Goal: Information Seeking & Learning: Find specific fact

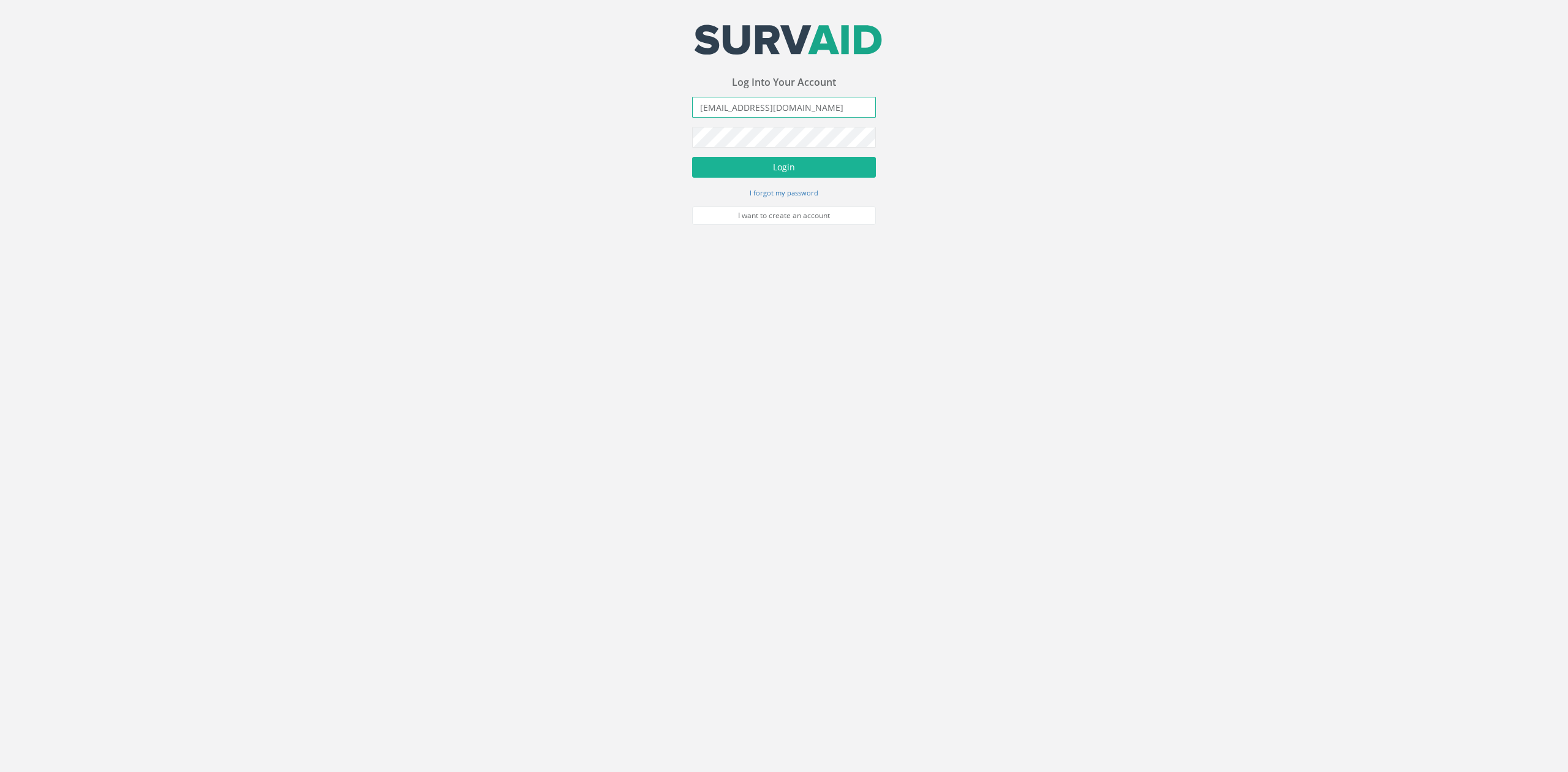
drag, startPoint x: 797, startPoint y: 110, endPoint x: 299, endPoint y: 115, distance: 498.0
click at [307, 138] on div "Your email address was sucessfully verified - please login below to continue Yo…" at bounding box center [784, 112] width 1568 height 225
type input "[PERSON_NAME][EMAIL_ADDRESS][PERSON_NAME][DOMAIN_NAME]"
click at [692, 157] on button "Login" at bounding box center [784, 167] width 184 height 21
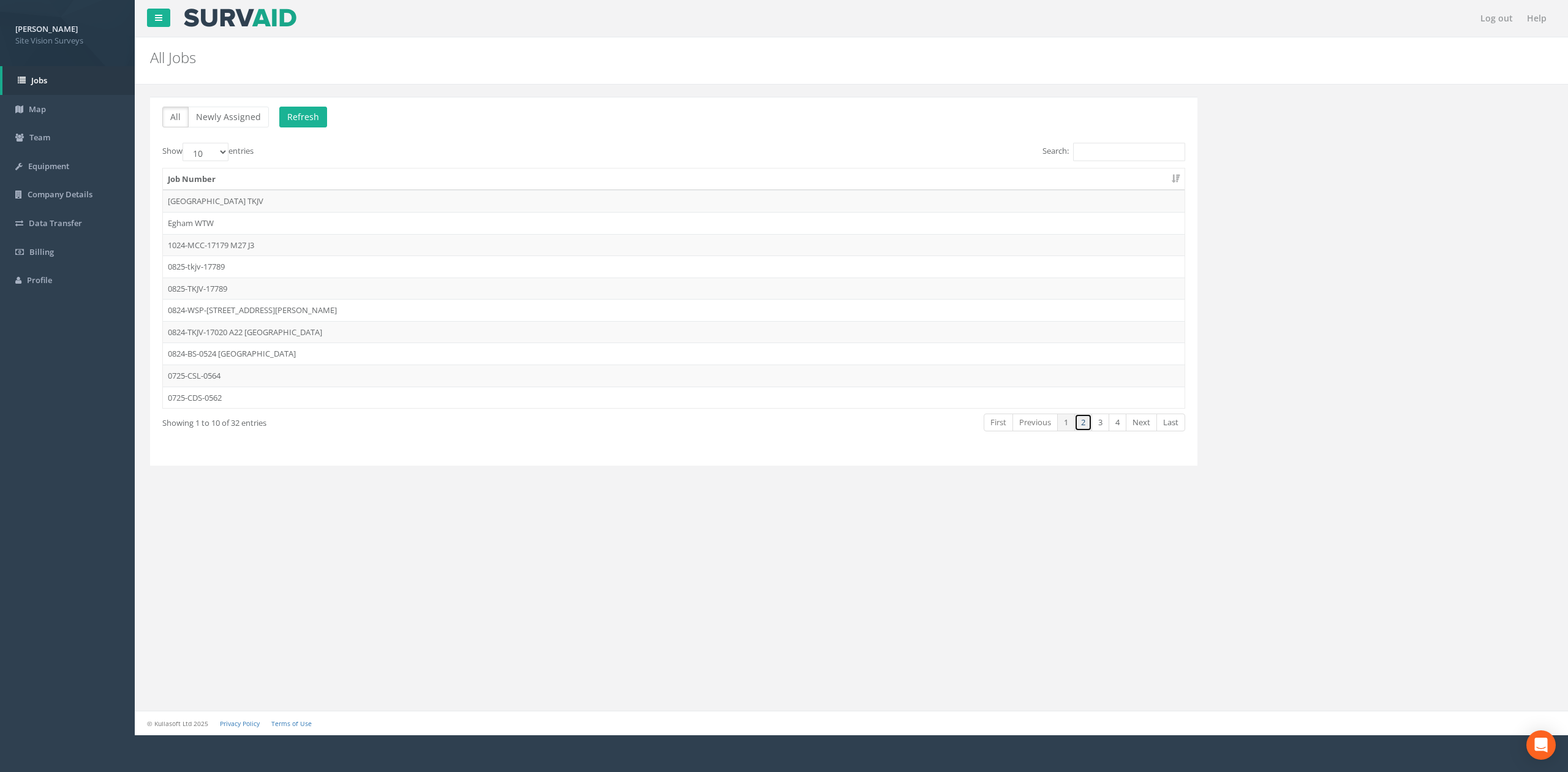
click at [781, 424] on link "2" at bounding box center [1083, 422] width 18 height 18
click at [234, 315] on td "0625-GT-17681" at bounding box center [673, 310] width 1021 height 22
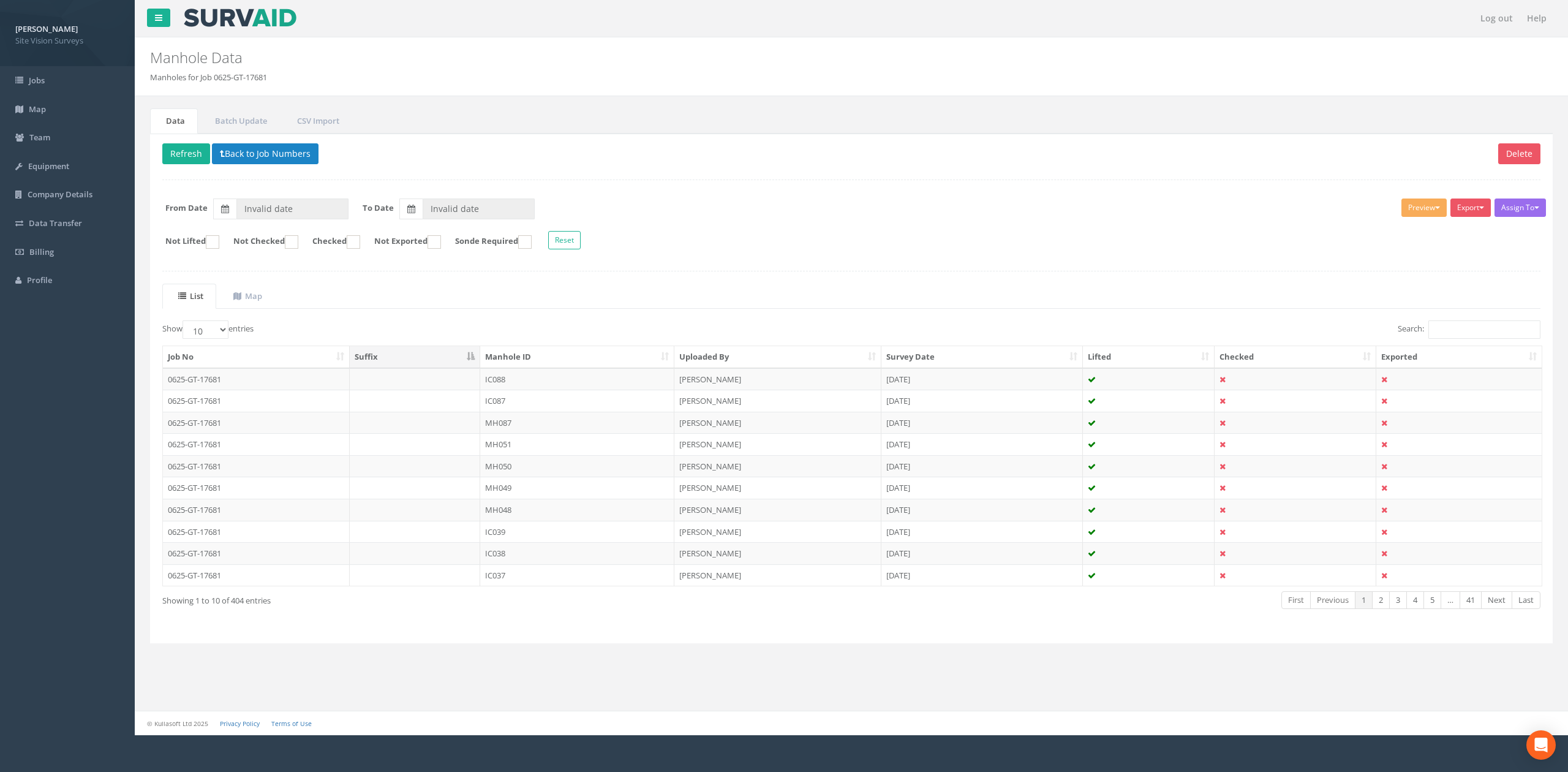
type input "[DATE]"
click at [781, 321] on div "List Map Show 10 25 50 100 entries Search: Job No Suffix Manhole ID Uploaded By…" at bounding box center [851, 457] width 1378 height 347
click at [781, 338] on input "Search:" at bounding box center [1485, 329] width 112 height 18
click at [781, 336] on input "Search:" at bounding box center [1485, 329] width 112 height 18
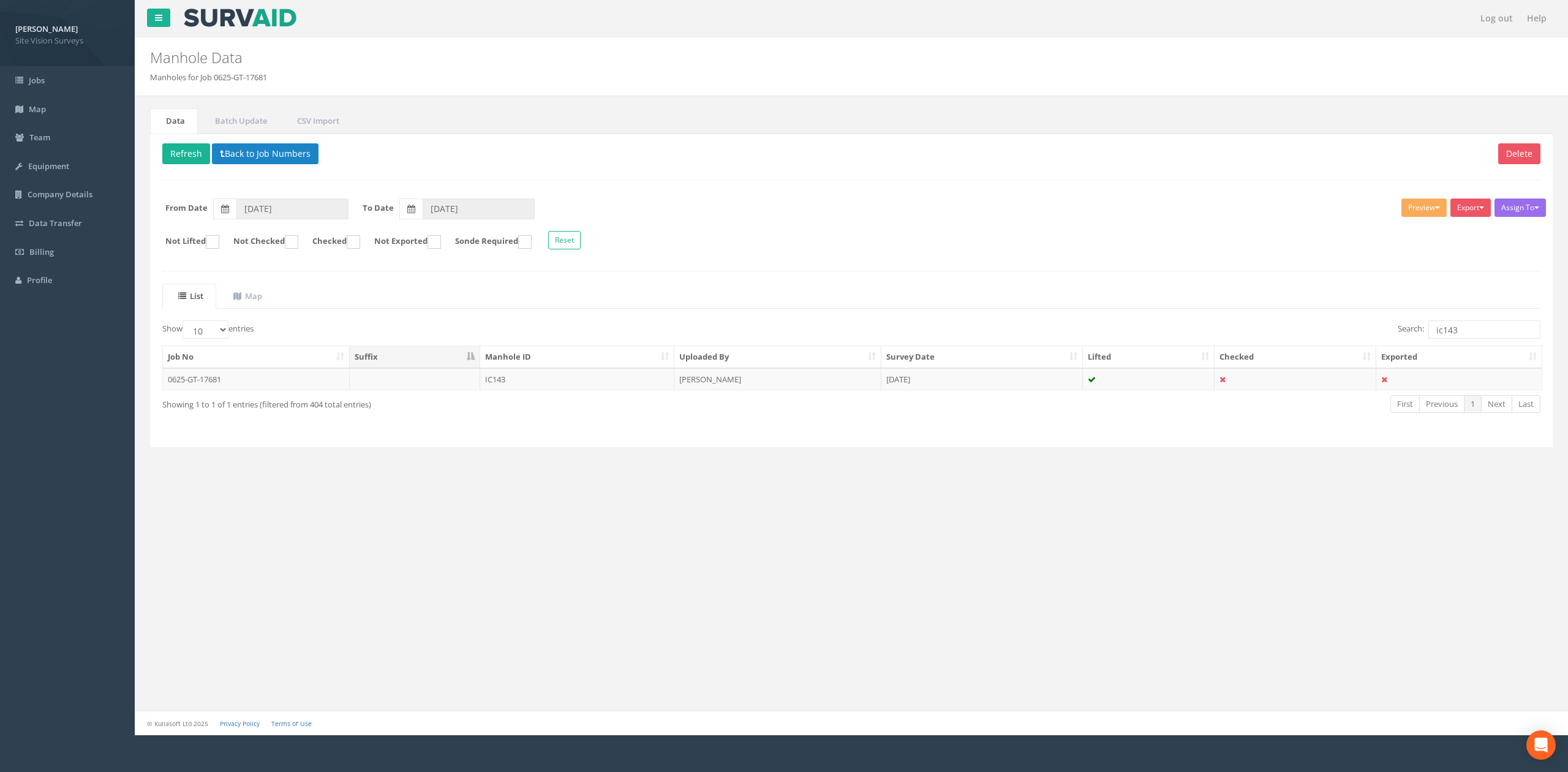
click at [757, 390] on table "Job No Suffix Manhole ID Uploaded By Survey Date Lifted Checked Exported 0625-G…" at bounding box center [852, 368] width 1380 height 45
click at [757, 388] on td "[PERSON_NAME]" at bounding box center [778, 379] width 207 height 22
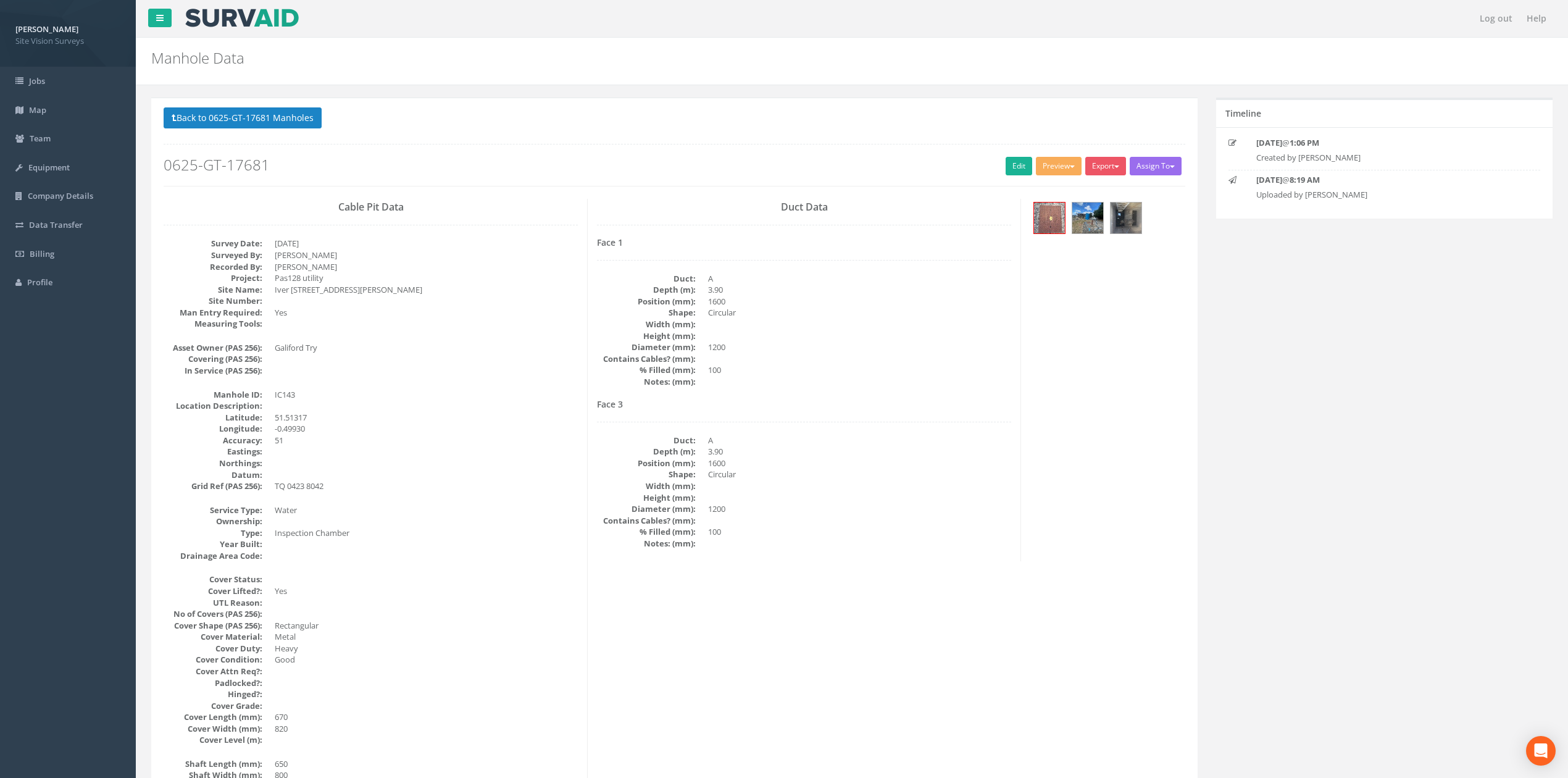
click at [411, 455] on dd at bounding box center [426, 451] width 303 height 12
drag, startPoint x: 740, startPoint y: 474, endPoint x: 724, endPoint y: 479, distance: 16.8
click at [734, 477] on dd "Circular" at bounding box center [859, 475] width 303 height 12
click at [238, 116] on button "Back to 0625-GT-17681 Manholes" at bounding box center [242, 118] width 158 height 21
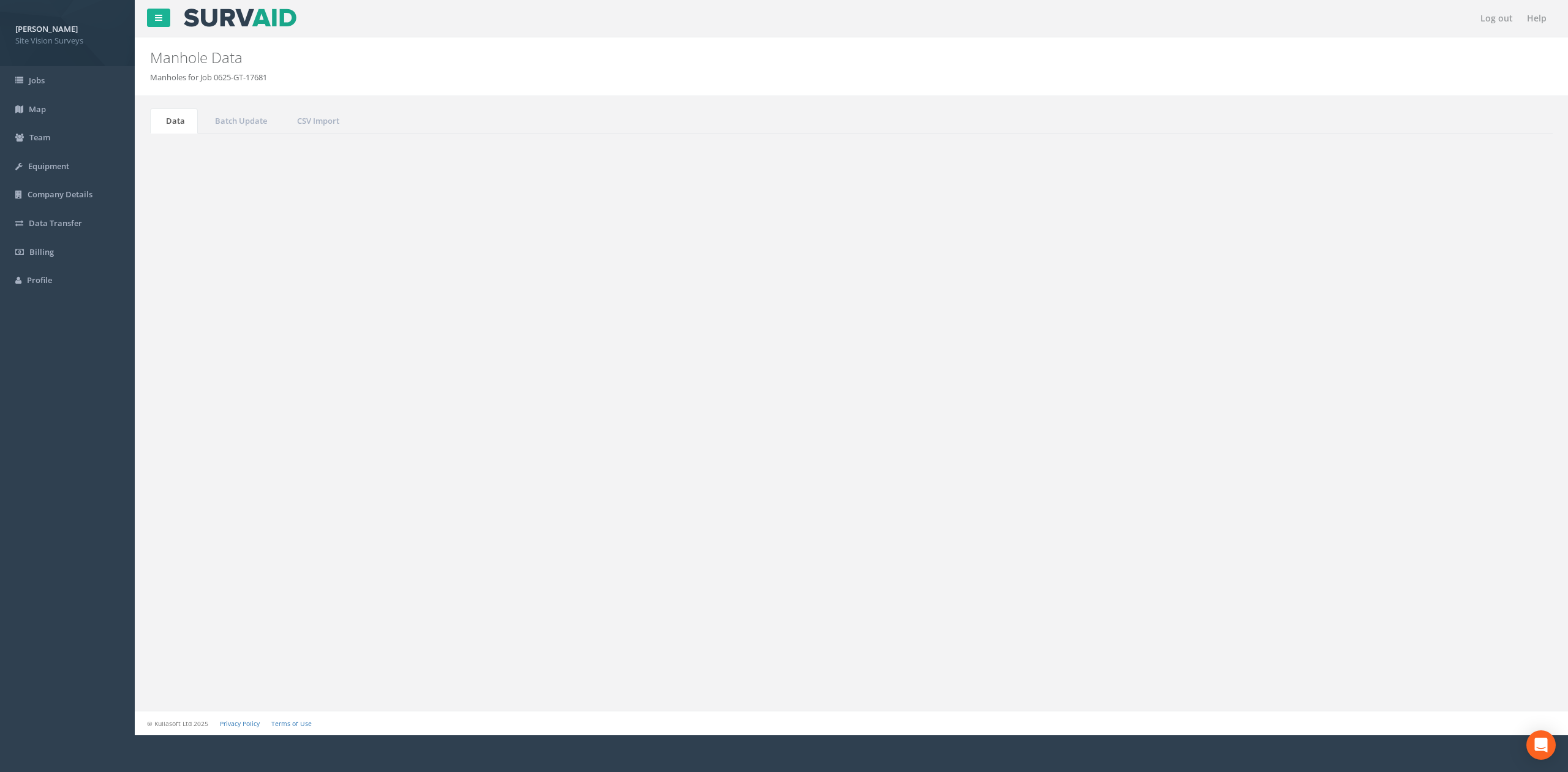
drag, startPoint x: 1493, startPoint y: 324, endPoint x: 1104, endPoint y: 344, distance: 389.5
click at [781, 346] on div "Show 10 25 50 100 entries Search: ic143 Job No Suffix Manhole ID Uploaded By Su…" at bounding box center [851, 377] width 1378 height 115
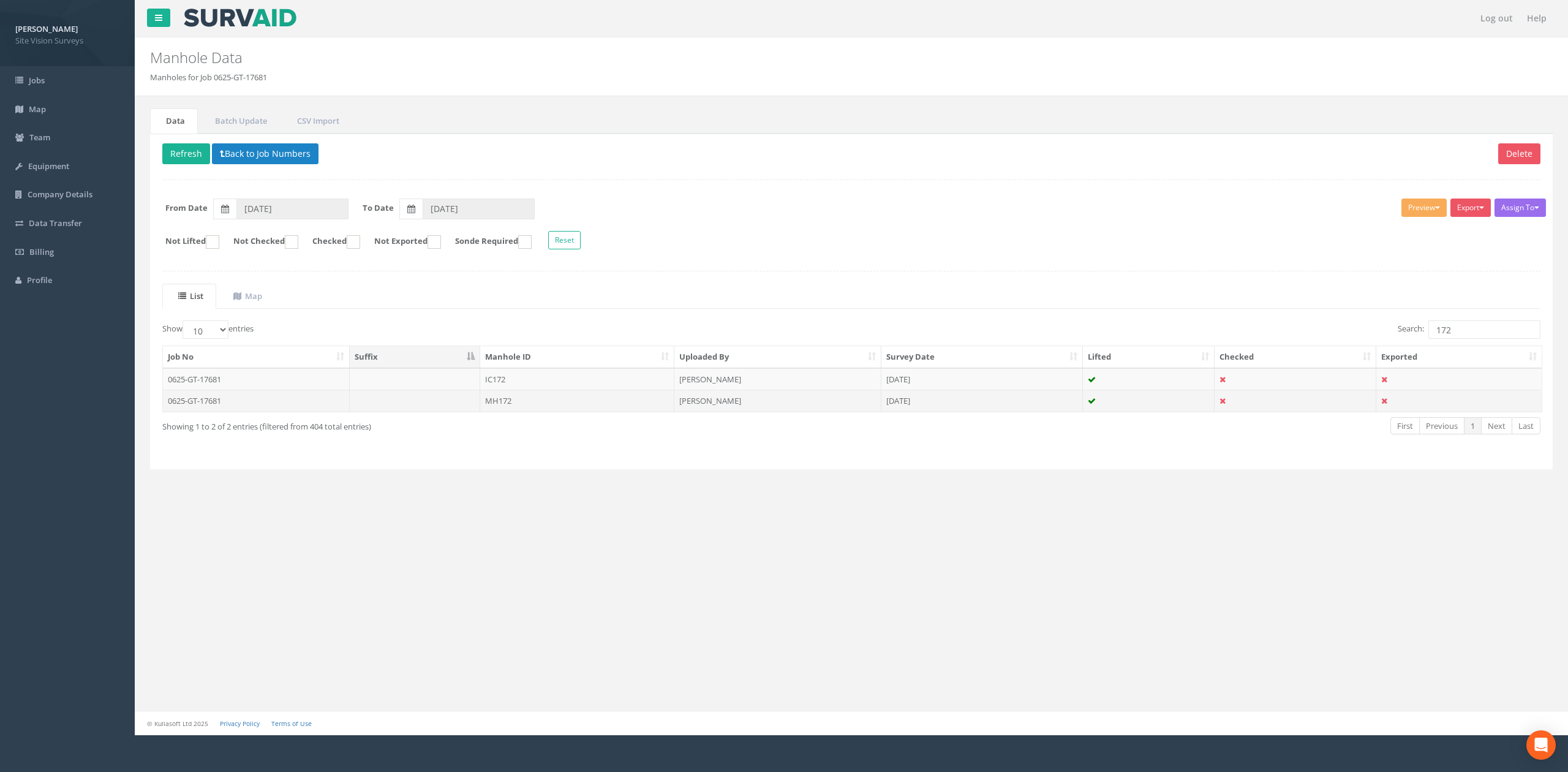
click at [569, 403] on td "MH172" at bounding box center [577, 401] width 194 height 22
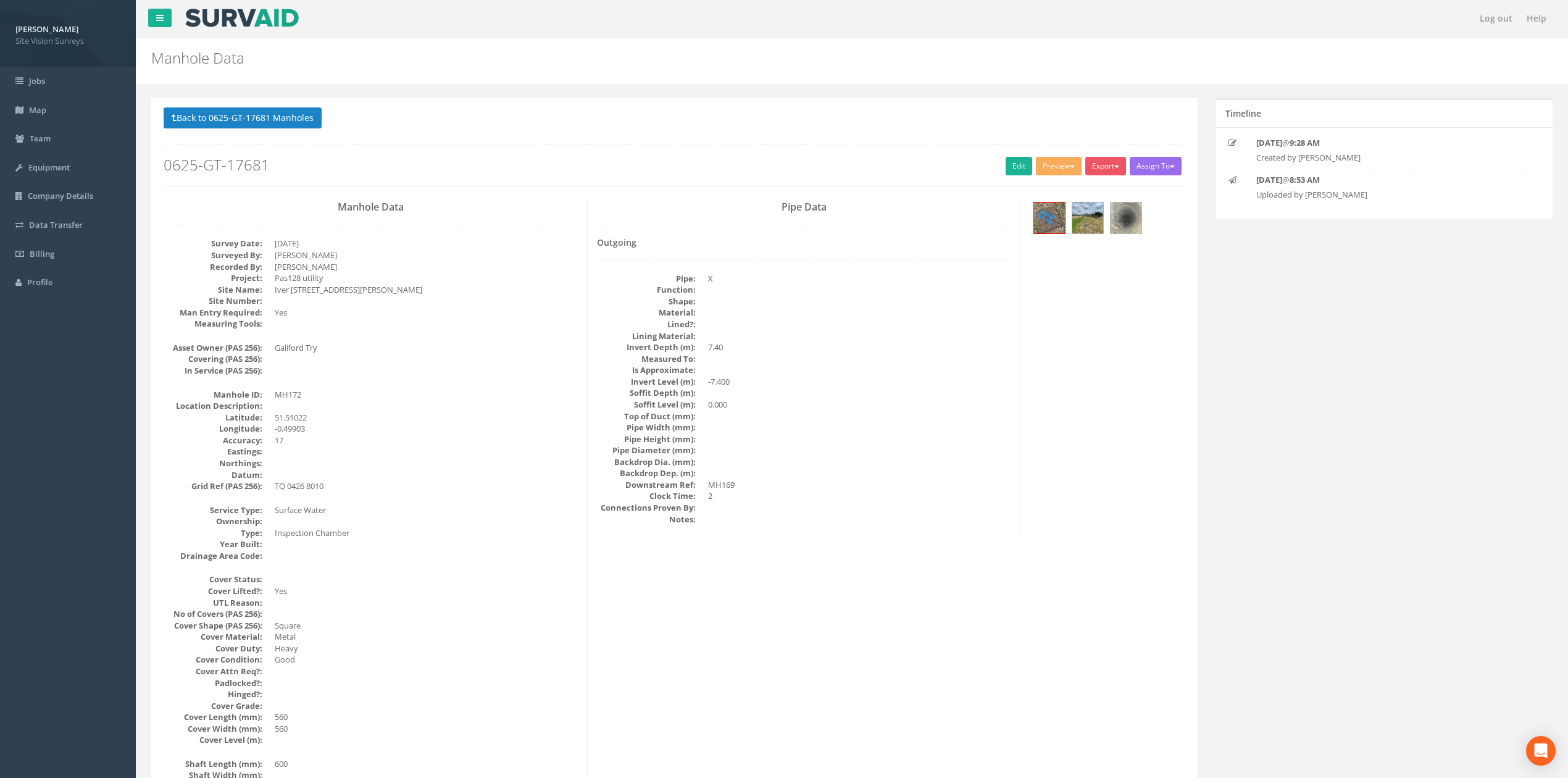
click at [787, 229] on div at bounding box center [1107, 219] width 155 height 42
click at [787, 227] on img at bounding box center [1049, 217] width 31 height 31
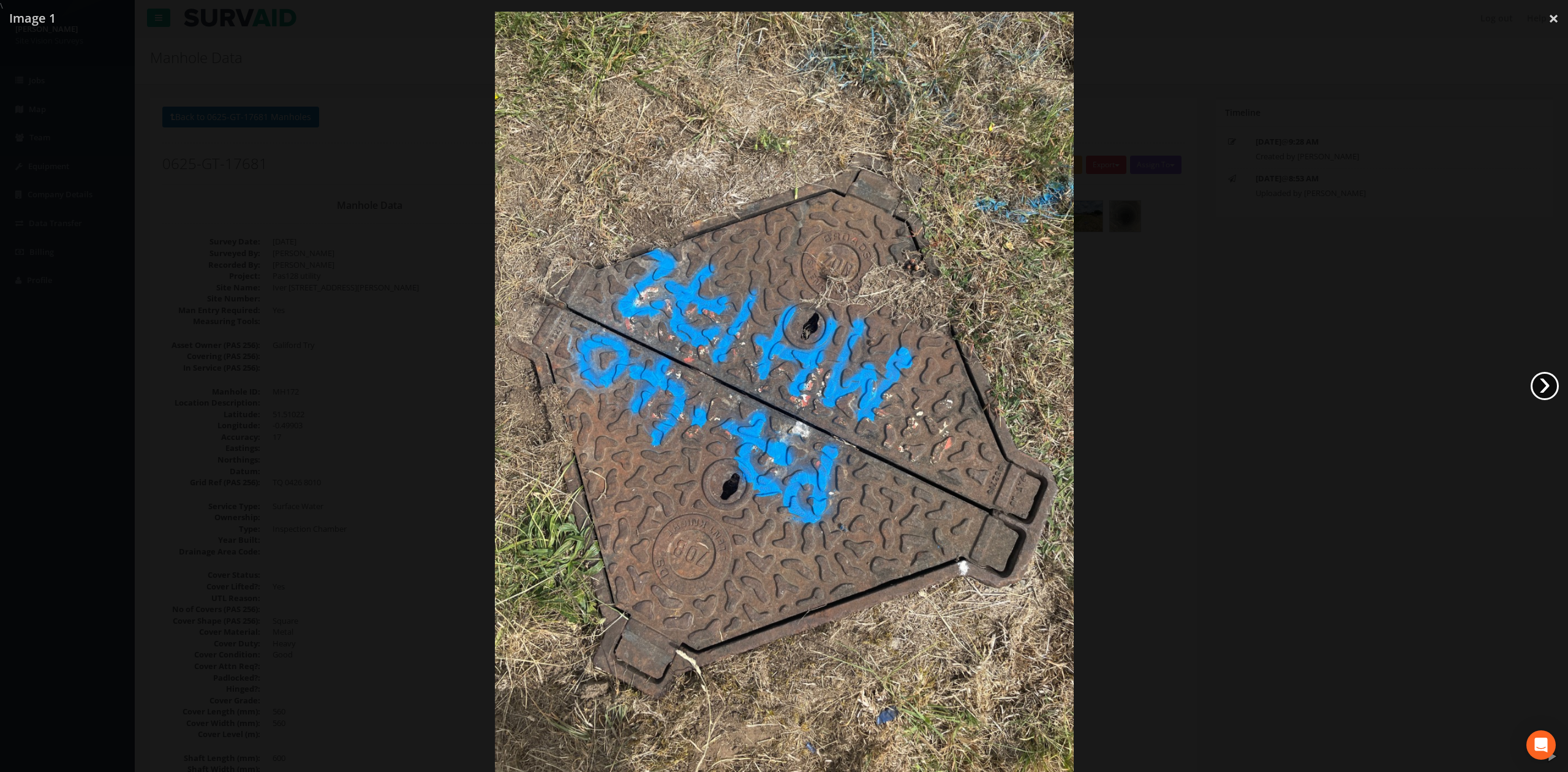
click at [781, 393] on link "›" at bounding box center [1544, 386] width 28 height 28
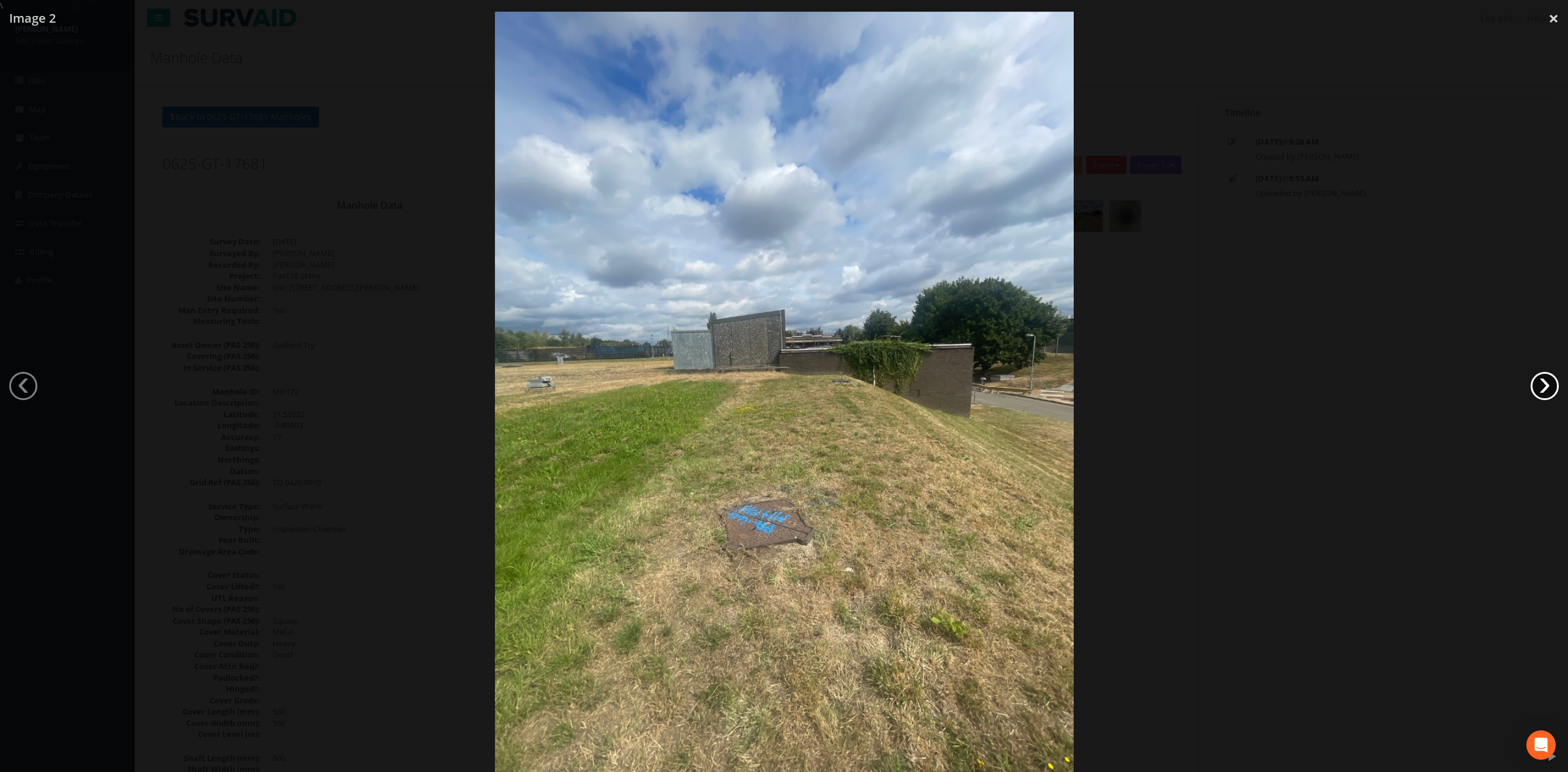
click at [781, 393] on link "›" at bounding box center [1544, 386] width 28 height 28
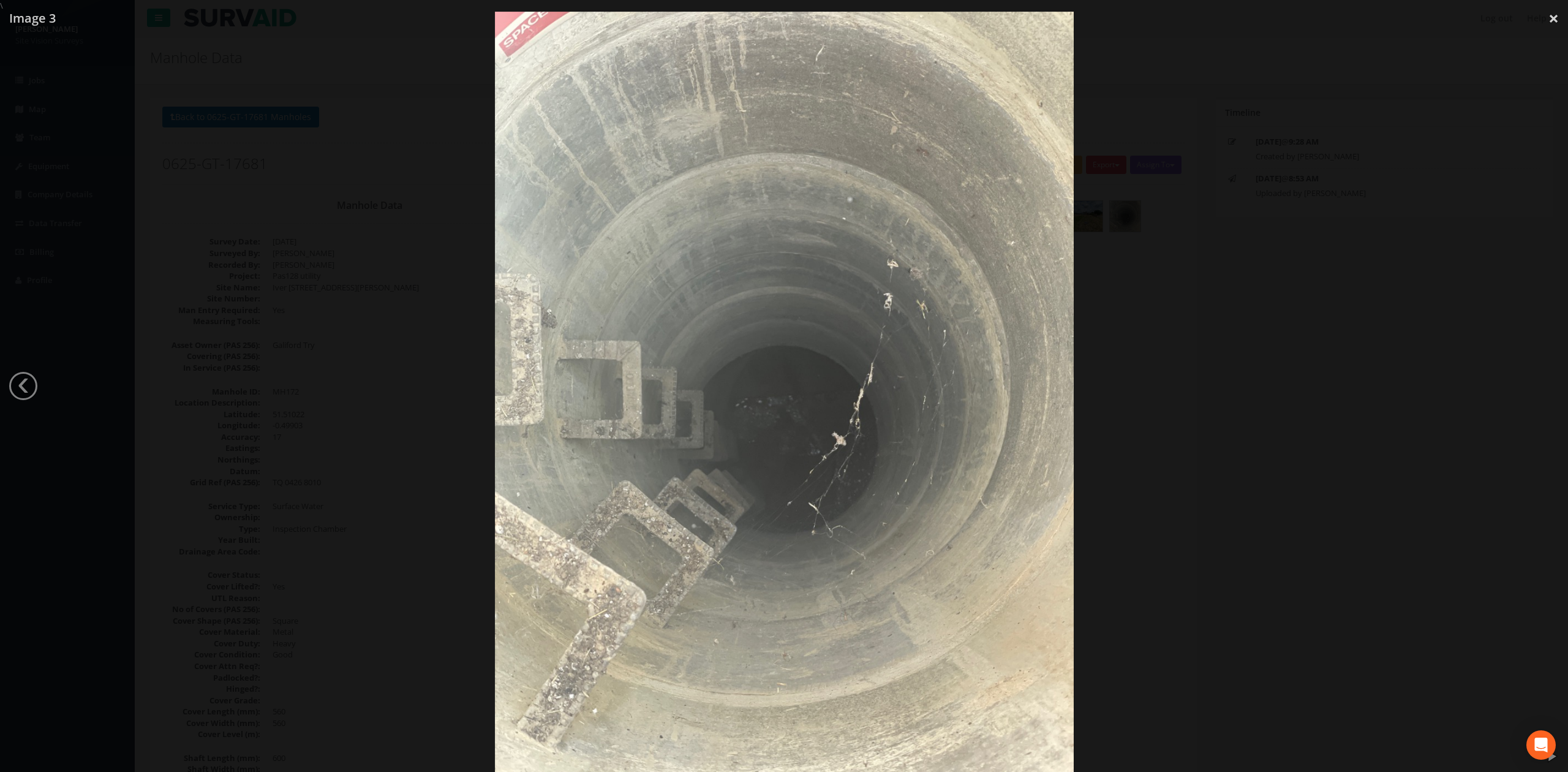
click at [781, 377] on div at bounding box center [784, 397] width 1568 height 772
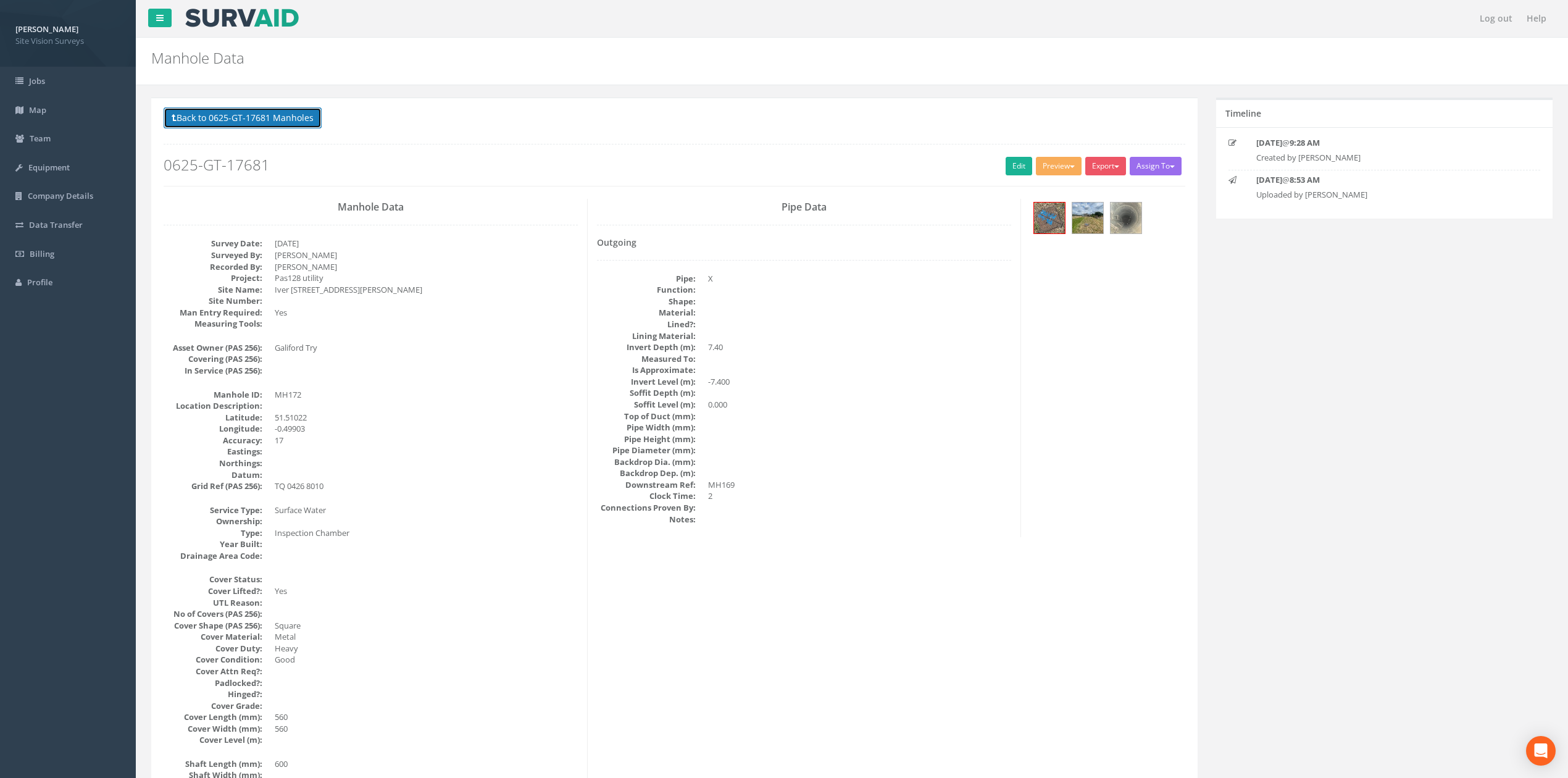
click at [280, 124] on button "Back to 0625-GT-17681 Manholes" at bounding box center [242, 118] width 158 height 21
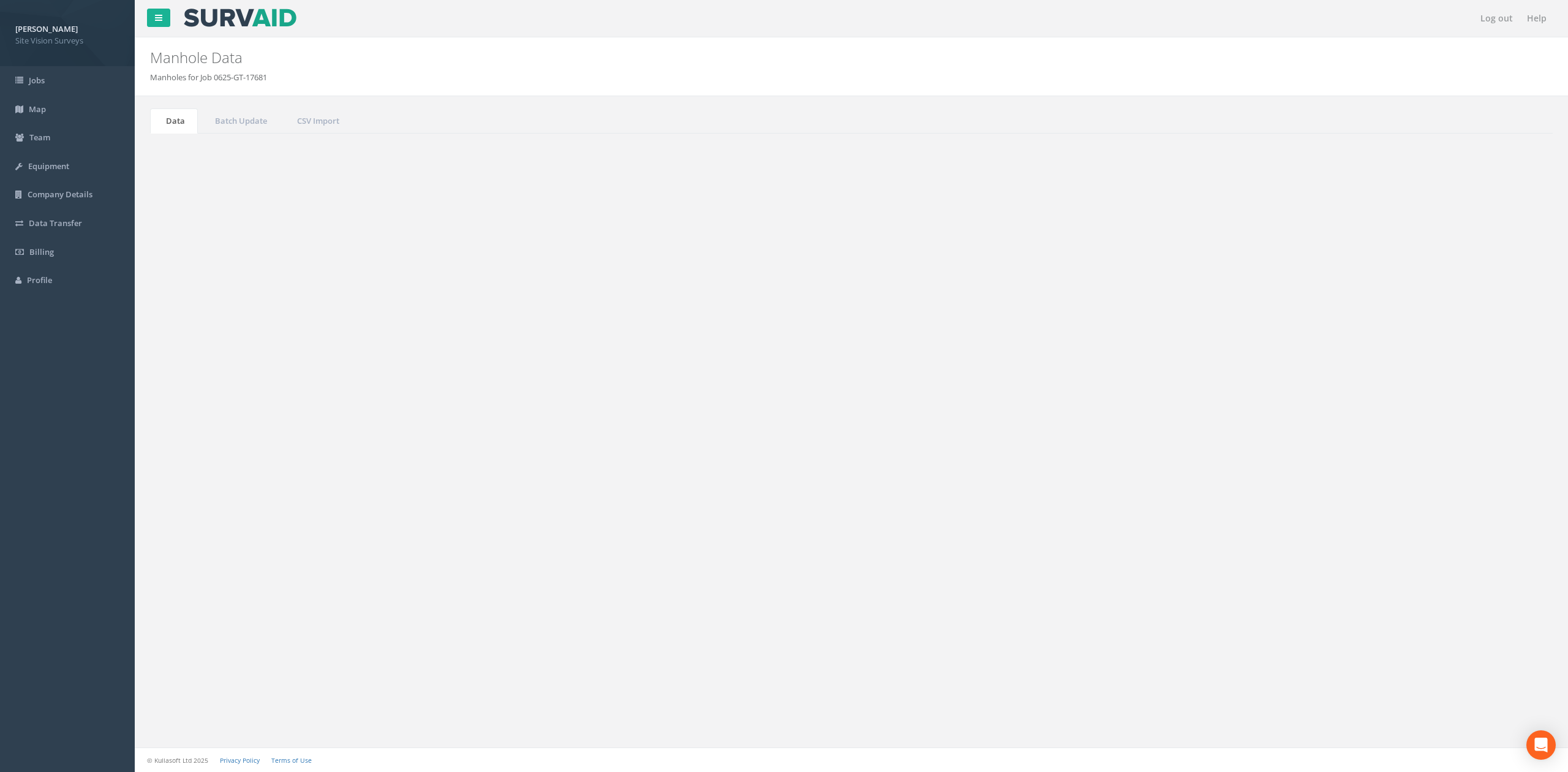
drag, startPoint x: 1458, startPoint y: 338, endPoint x: 1267, endPoint y: 332, distance: 191.1
click at [781, 332] on div "Search: 172" at bounding box center [1201, 331] width 680 height 22
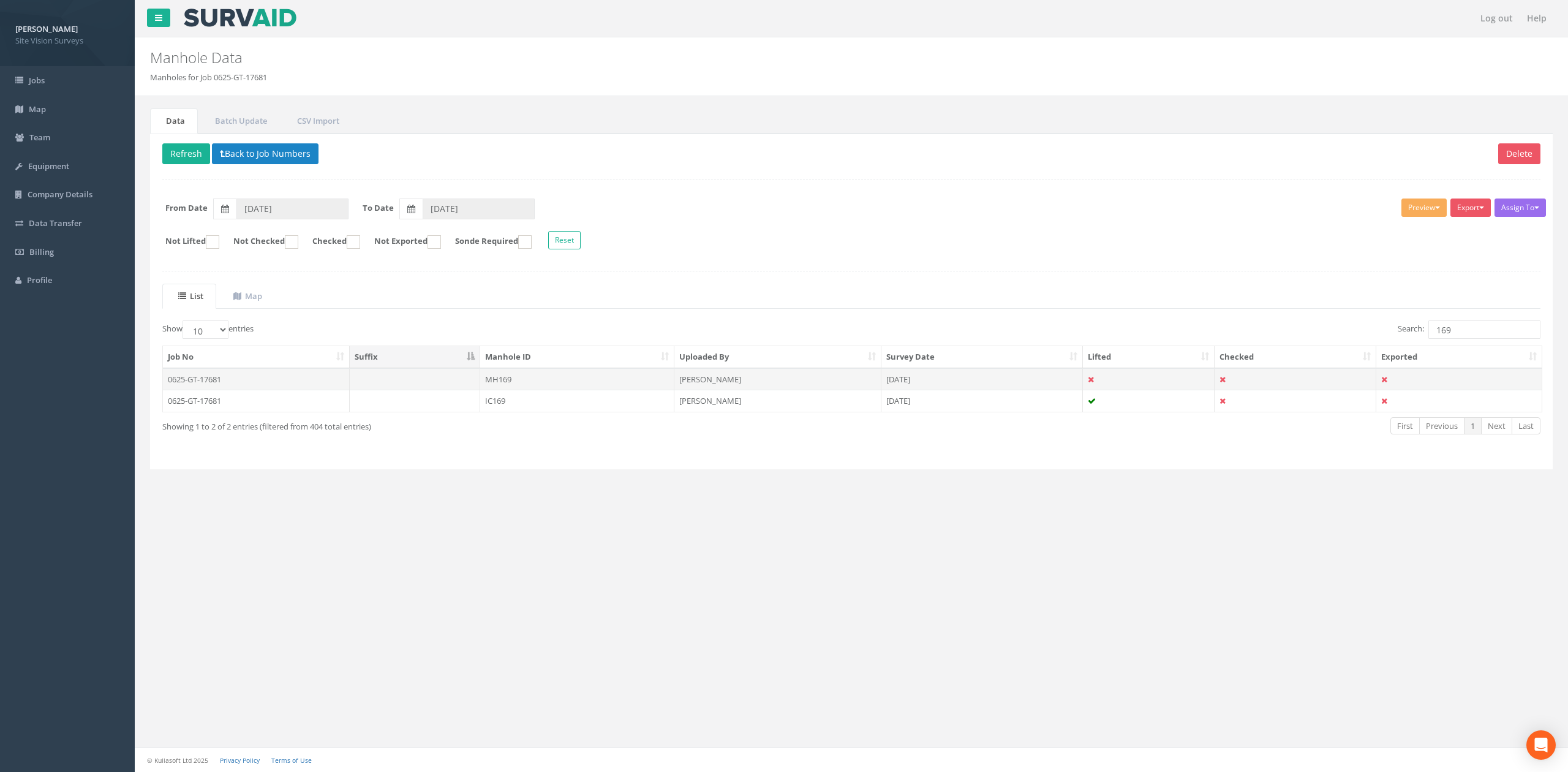
click at [572, 378] on td "MH169" at bounding box center [577, 379] width 194 height 22
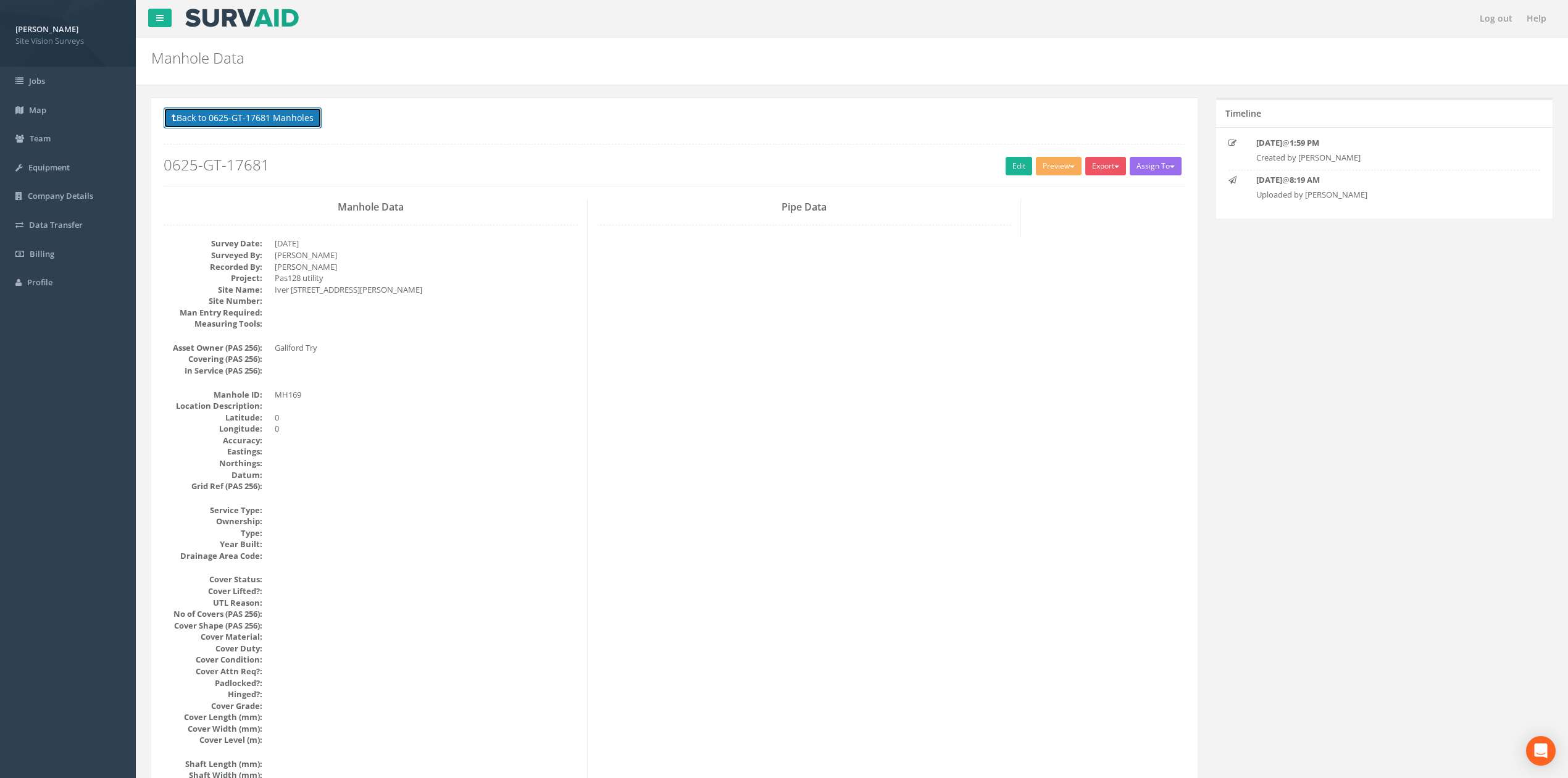
click at [266, 126] on button "Back to 0625-GT-17681 Manholes" at bounding box center [242, 118] width 158 height 21
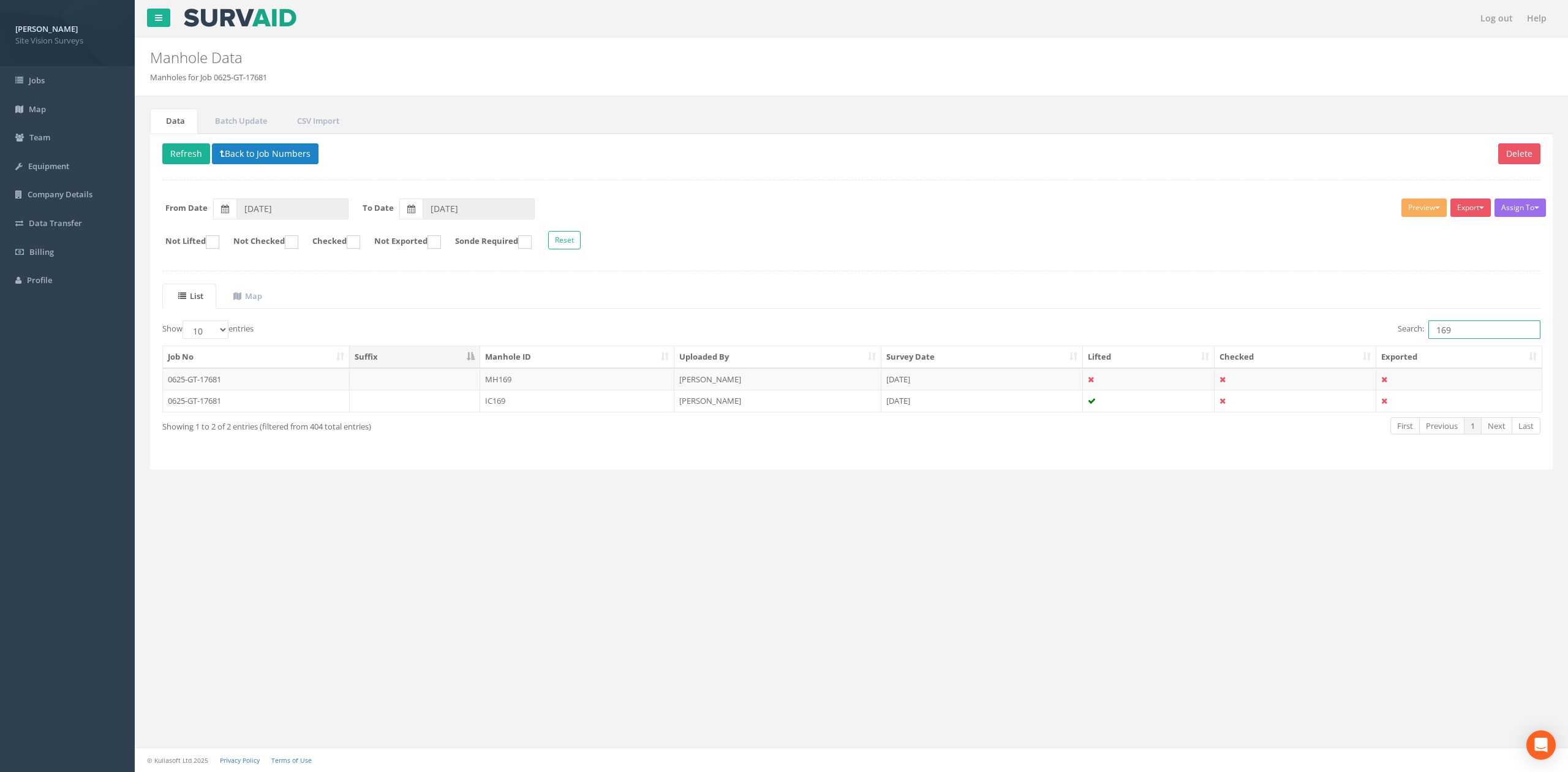
drag, startPoint x: 1498, startPoint y: 329, endPoint x: 1383, endPoint y: 331, distance: 115.0
click at [781, 331] on div "Search: 169" at bounding box center [1201, 331] width 680 height 22
click at [781, 384] on td "[DATE]" at bounding box center [982, 379] width 201 height 22
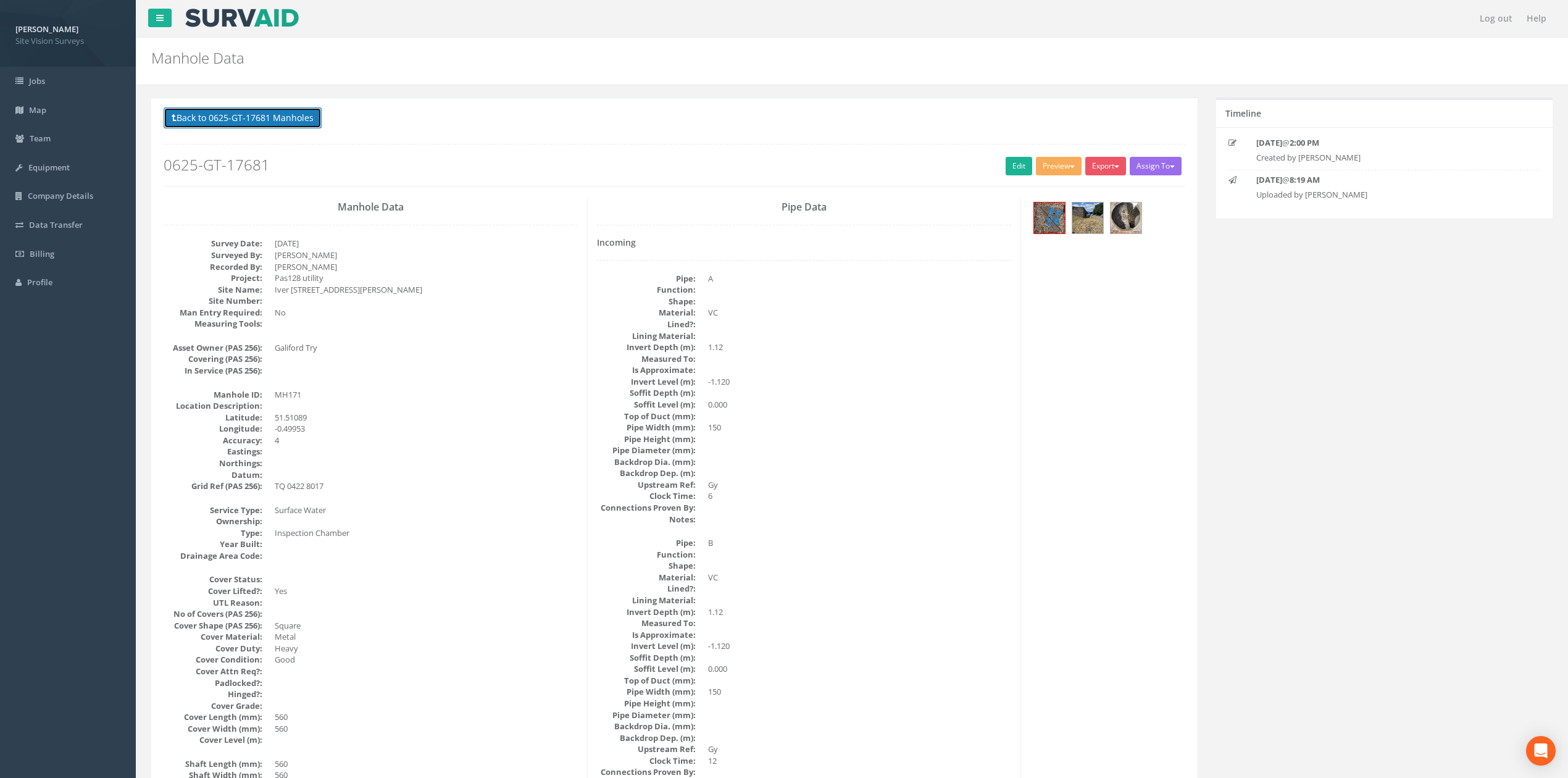
click at [303, 122] on button "Back to 0625-GT-17681 Manholes" at bounding box center [242, 118] width 158 height 21
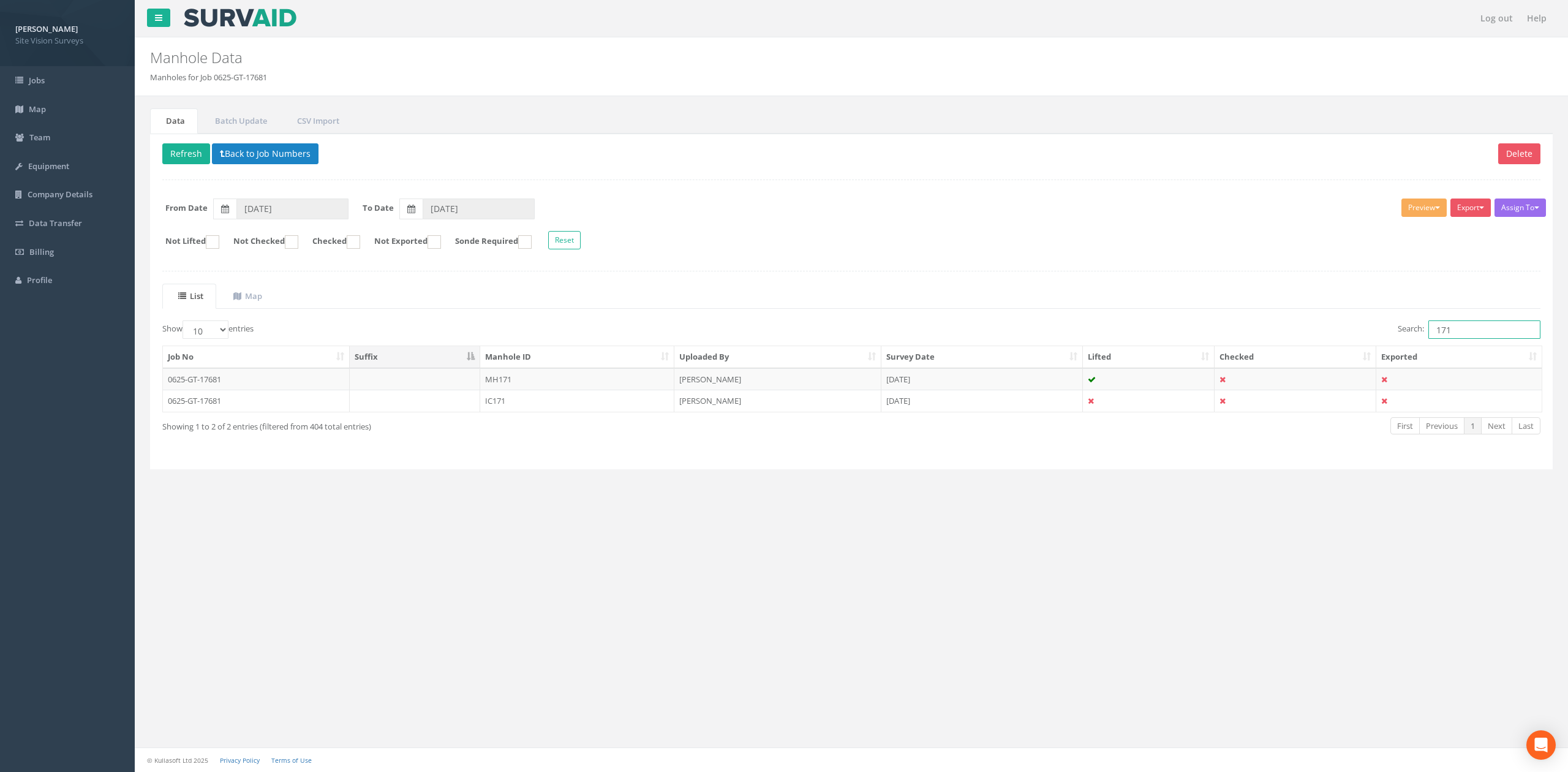
click at [781, 338] on input "171" at bounding box center [1485, 329] width 112 height 18
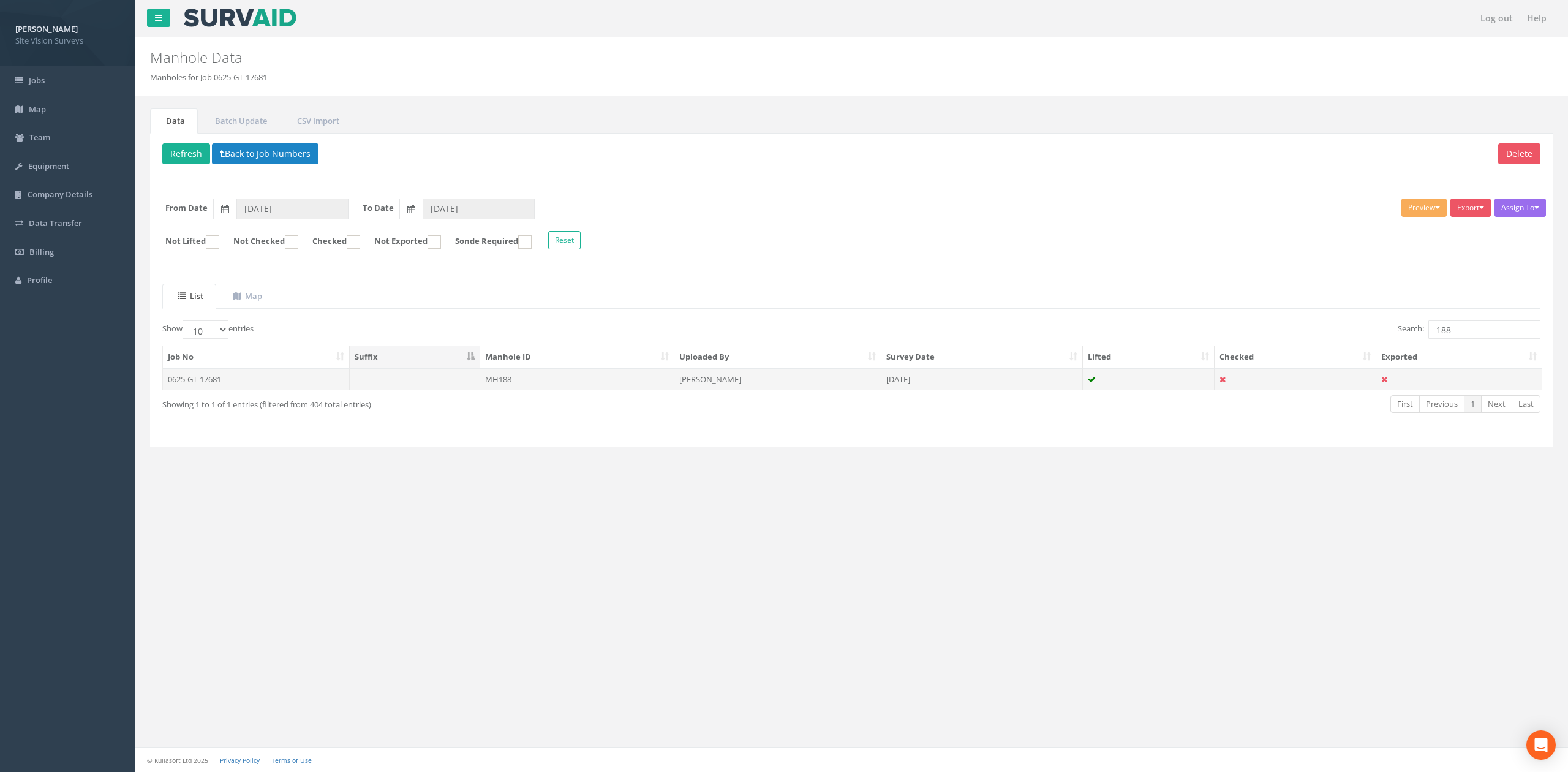
click at [667, 384] on td "MH188" at bounding box center [577, 379] width 194 height 22
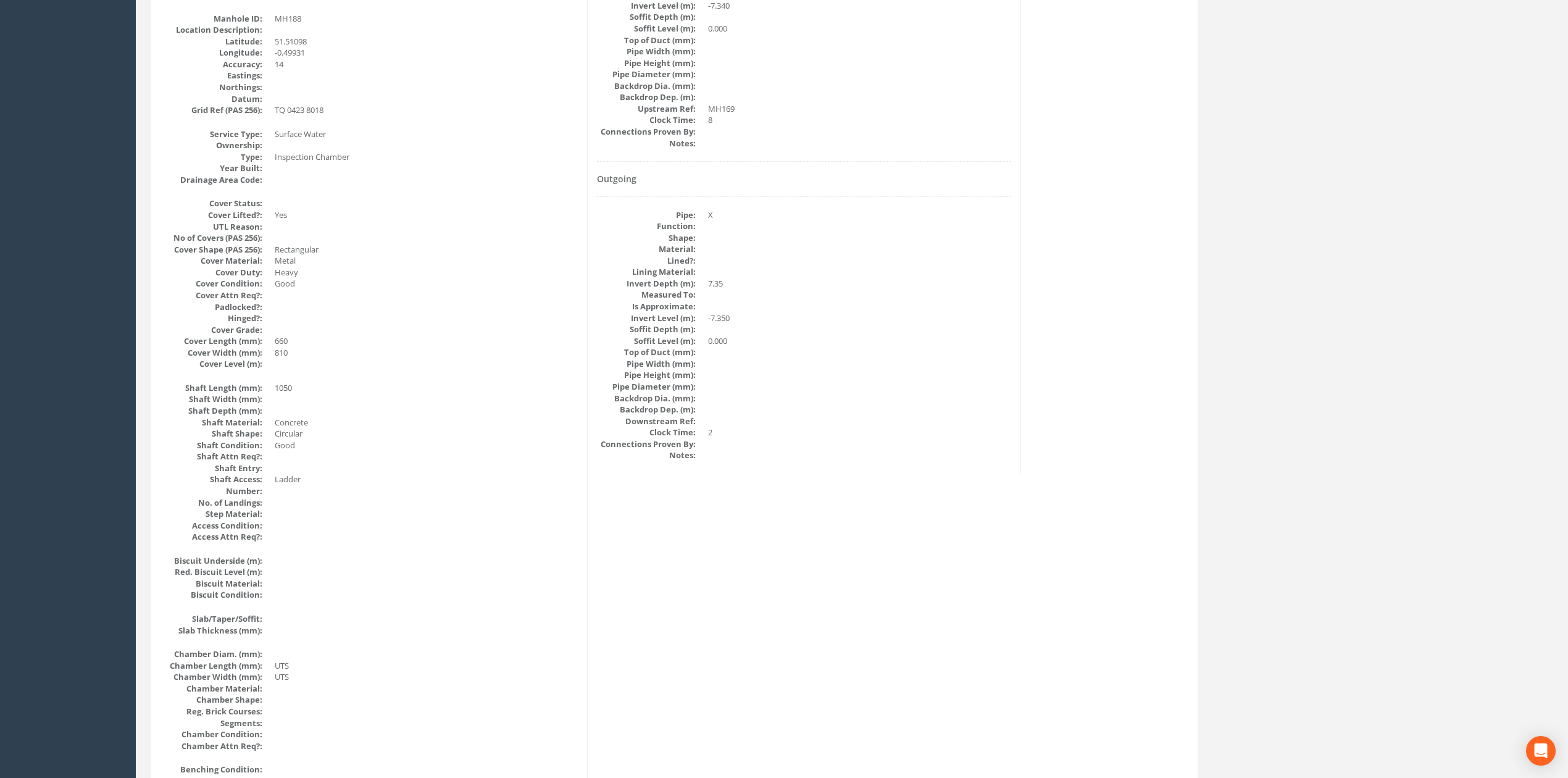
scroll to position [87, 0]
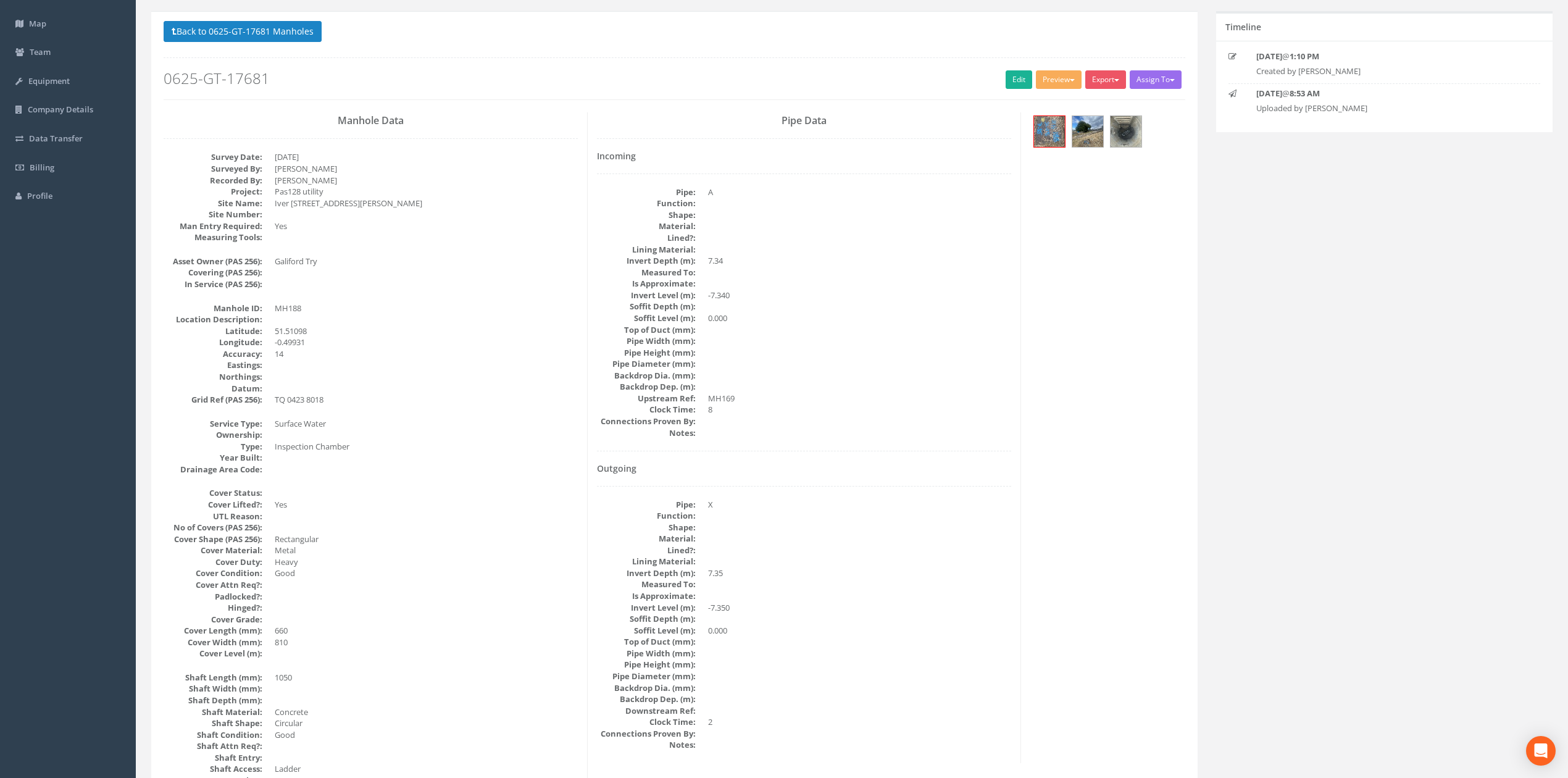
click at [787, 465] on h4 "Outgoing" at bounding box center [804, 468] width 414 height 9
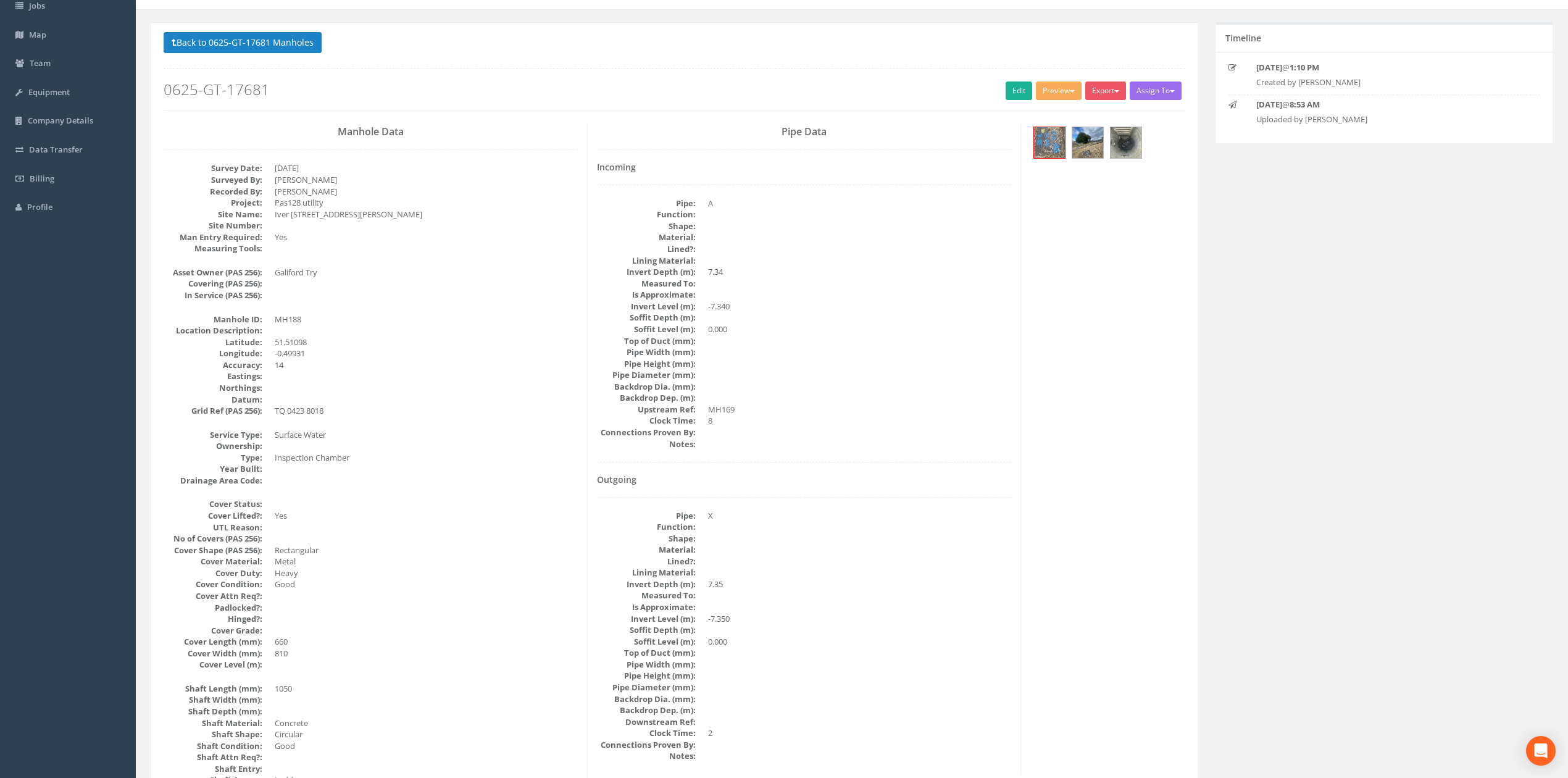
scroll to position [0, 0]
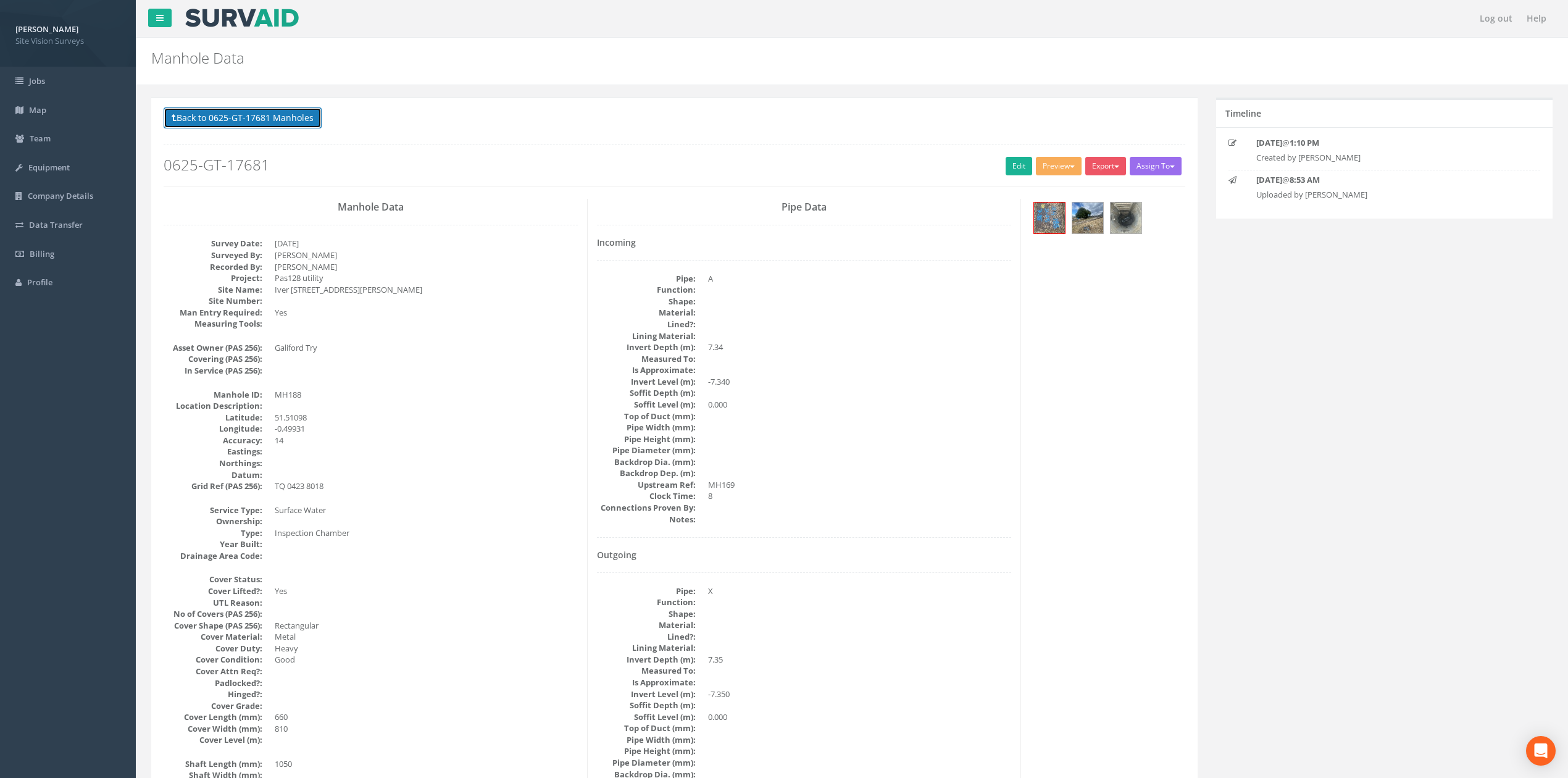
click at [301, 110] on button "Back to 0625-GT-17681 Manholes" at bounding box center [242, 118] width 158 height 21
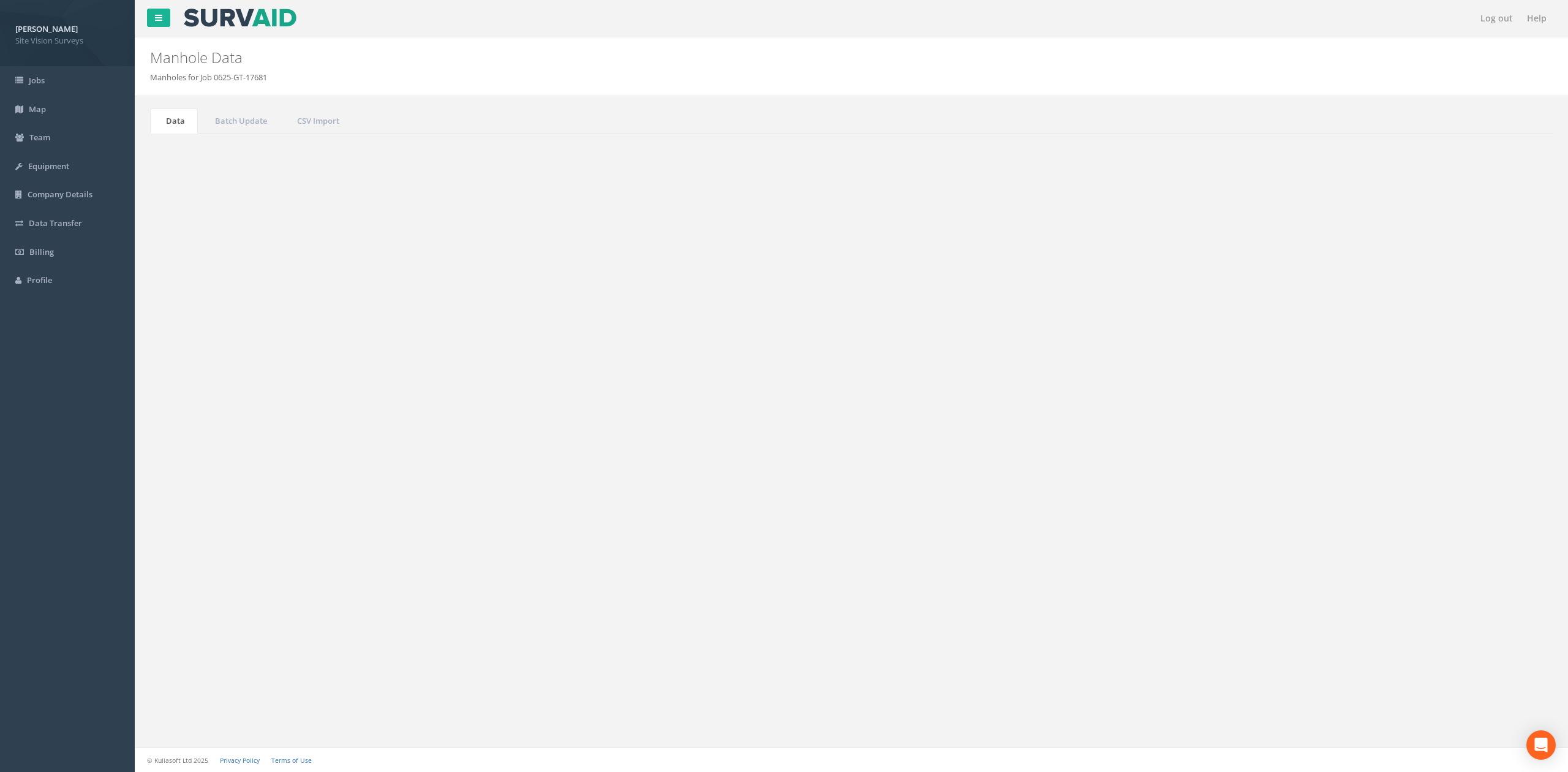
drag, startPoint x: 1498, startPoint y: 329, endPoint x: 1151, endPoint y: 319, distance: 347.1
click at [781, 319] on div "List Map Show 10 25 50 100 entries Search: 188 Job No Suffix Manhole ID Uploade…" at bounding box center [851, 359] width 1378 height 152
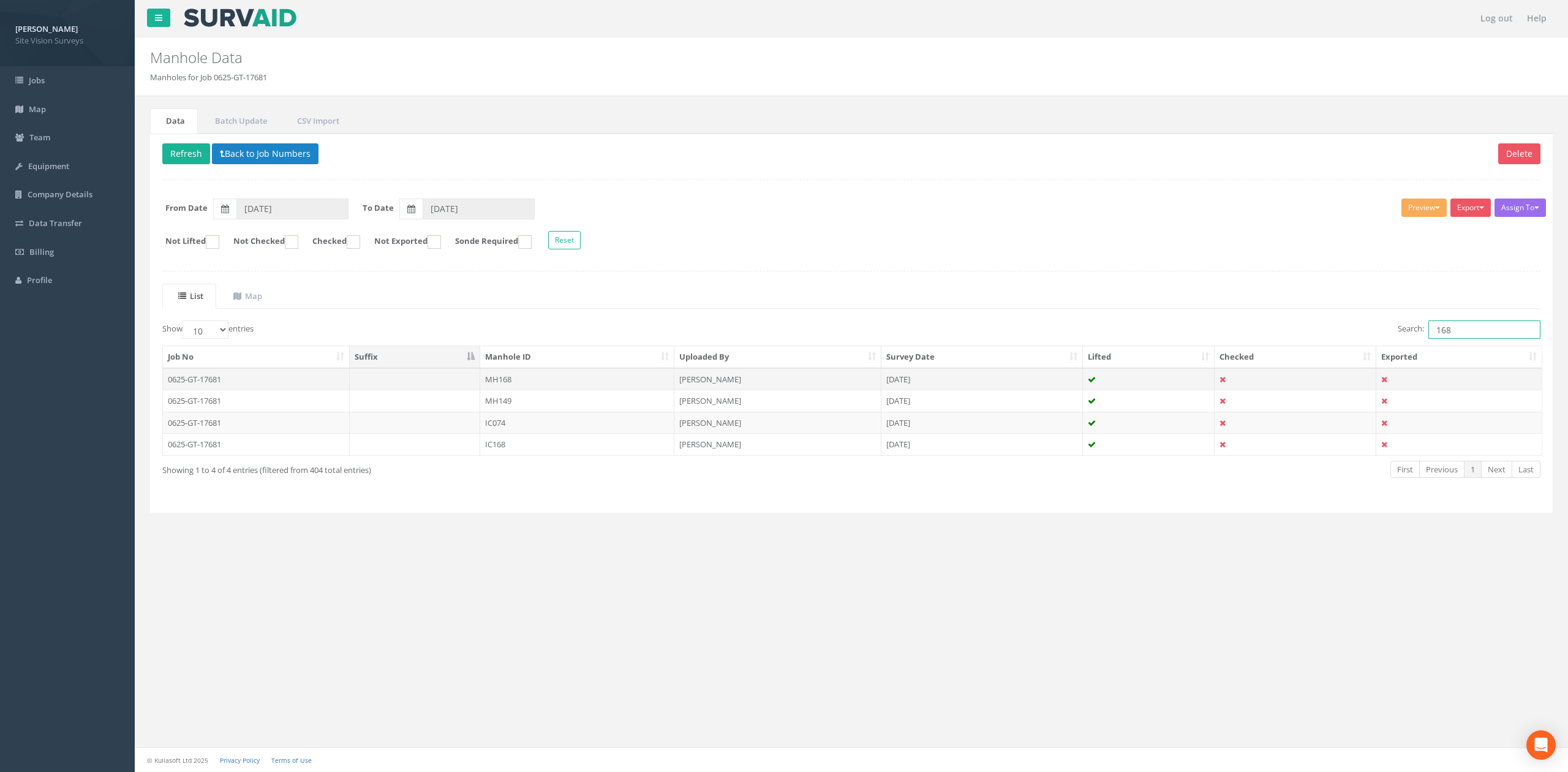
type input "168"
click at [550, 383] on td "MH168" at bounding box center [577, 379] width 194 height 22
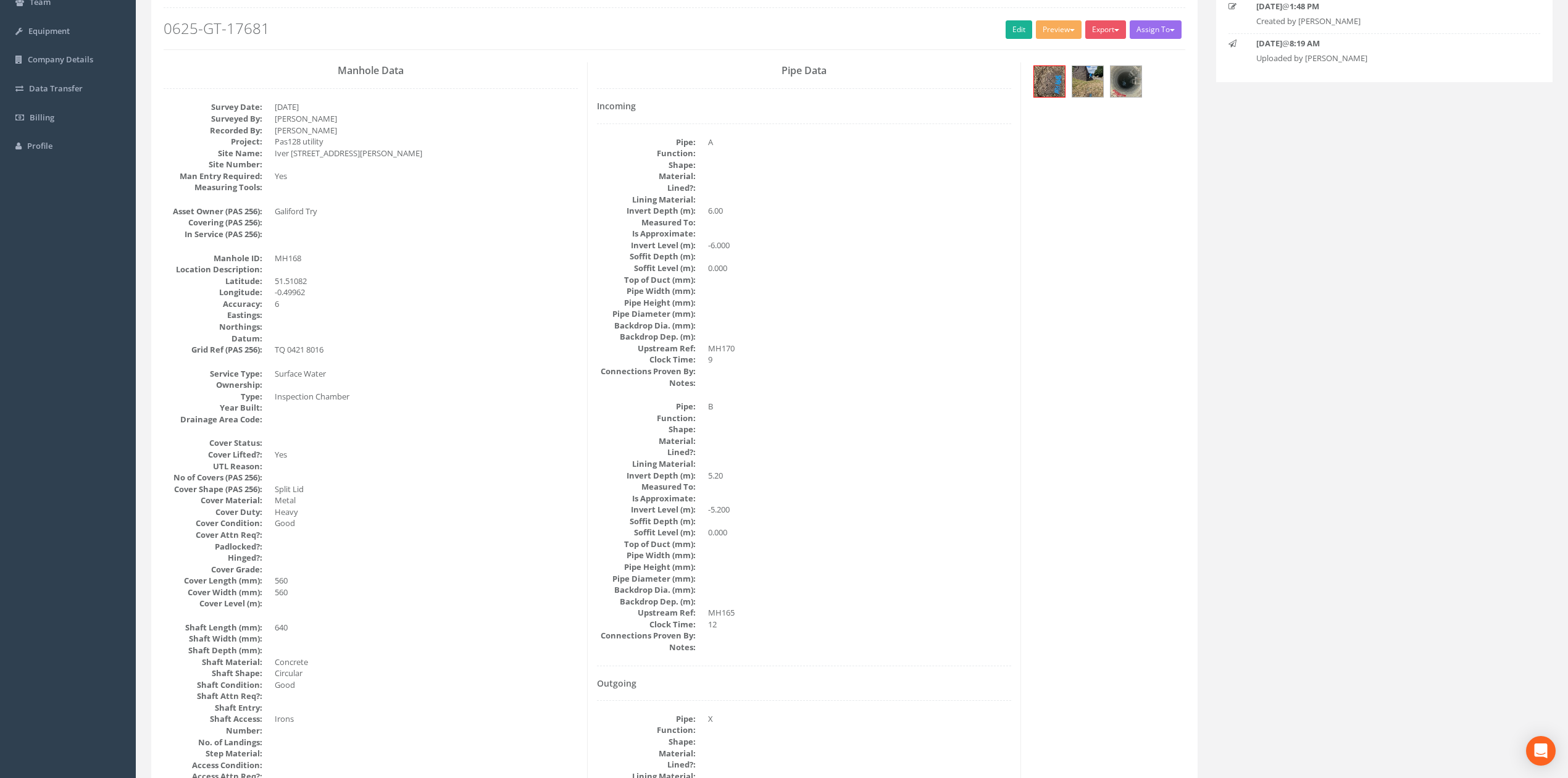
scroll to position [82, 0]
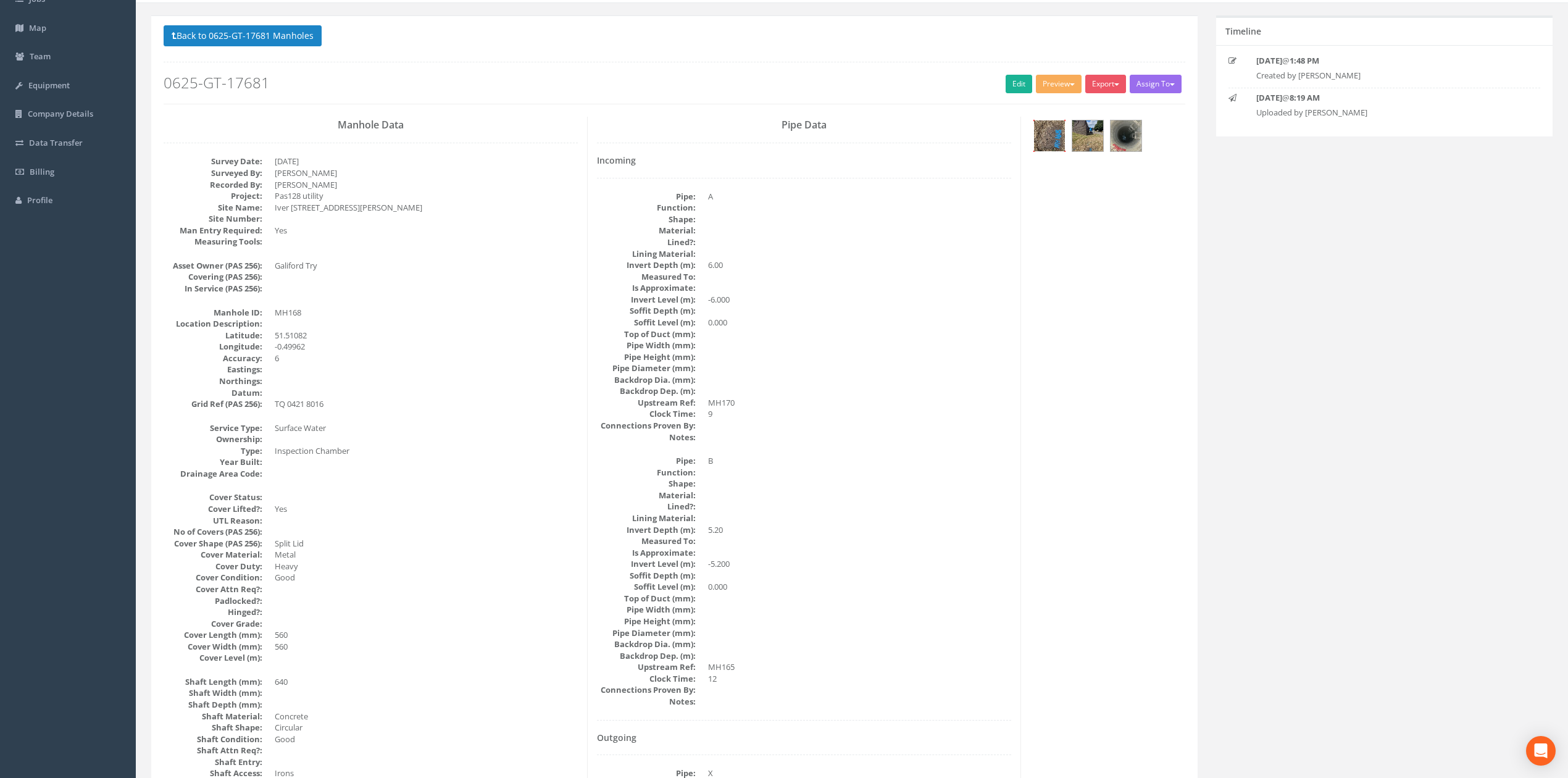
click at [787, 136] on img at bounding box center [1049, 136] width 31 height 31
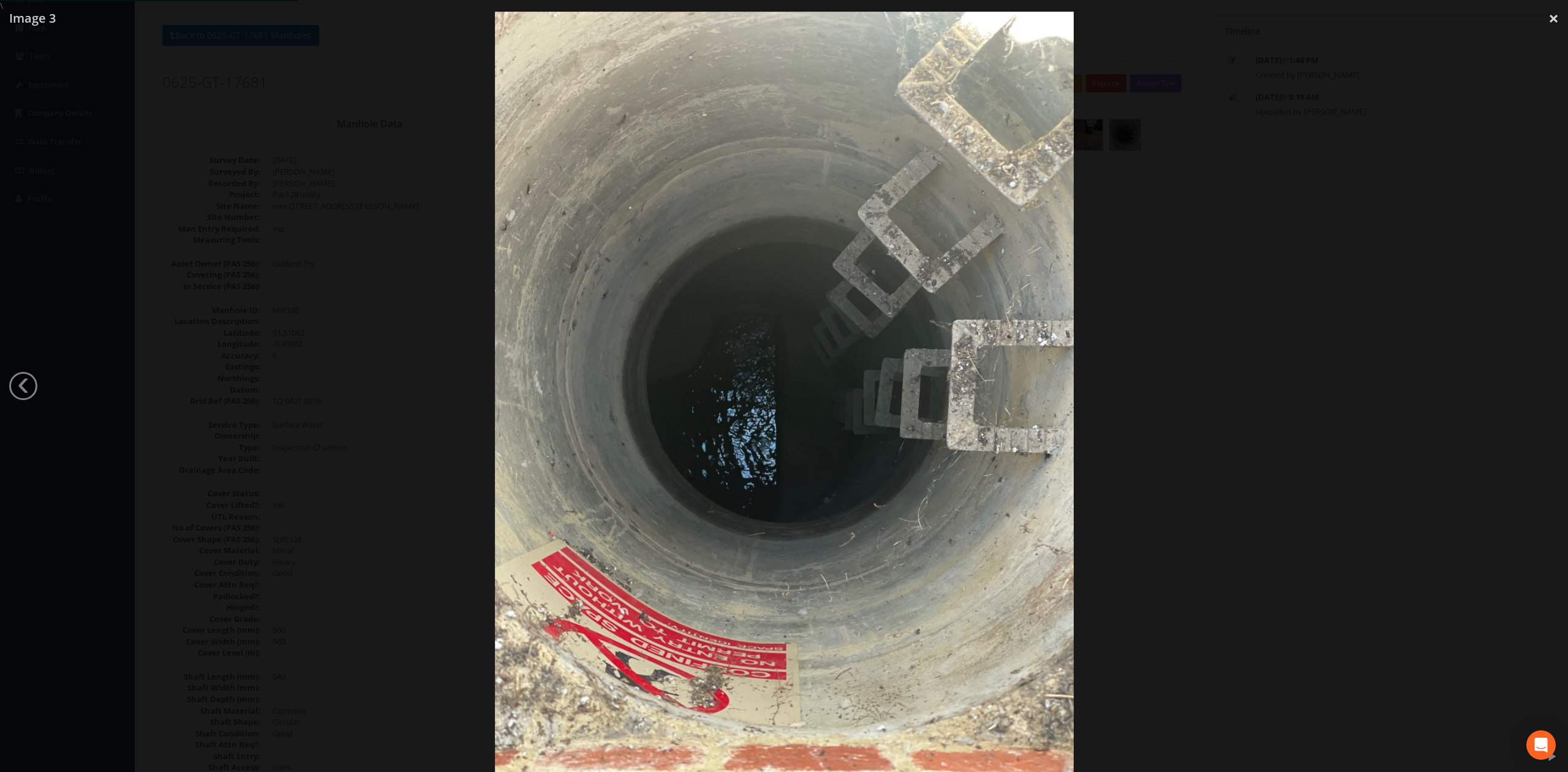
click at [781, 522] on div at bounding box center [784, 397] width 1568 height 772
